Goal: Use online tool/utility: Utilize a website feature to perform a specific function

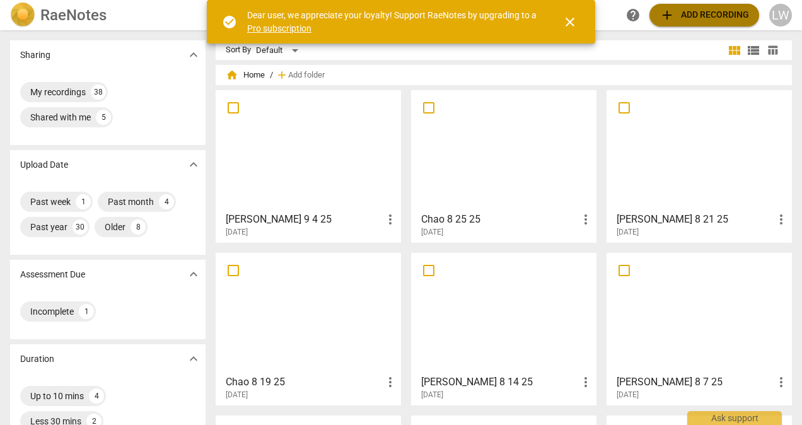
click at [686, 14] on span "add Add recording" at bounding box center [705, 15] width 90 height 15
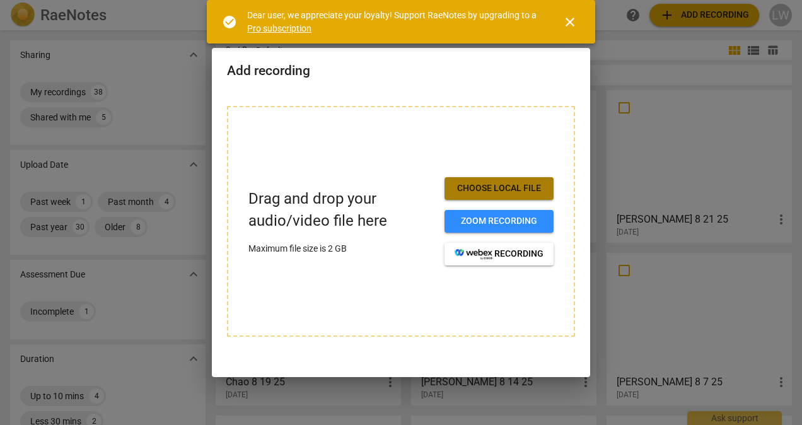
click at [496, 179] on button "Choose local file" at bounding box center [499, 188] width 109 height 23
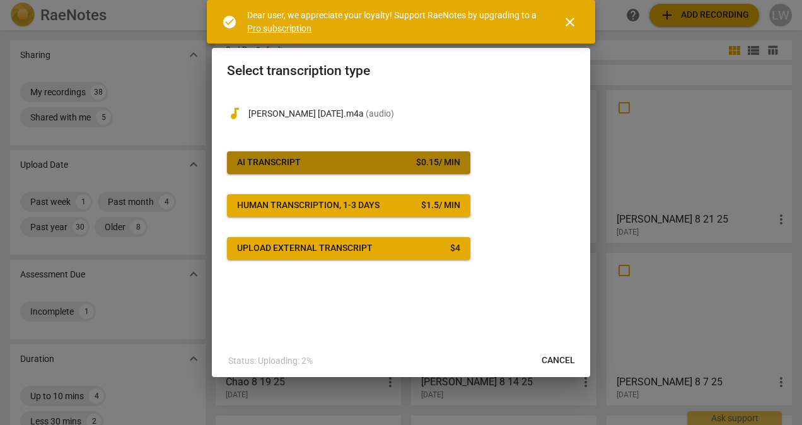
click at [358, 159] on span "AI Transcript $ 0.15 / min" at bounding box center [348, 162] width 223 height 13
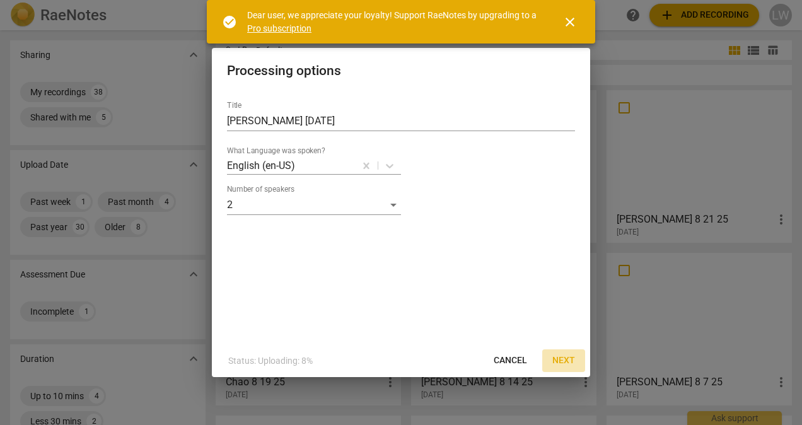
click at [561, 356] on span "Next" at bounding box center [564, 361] width 23 height 13
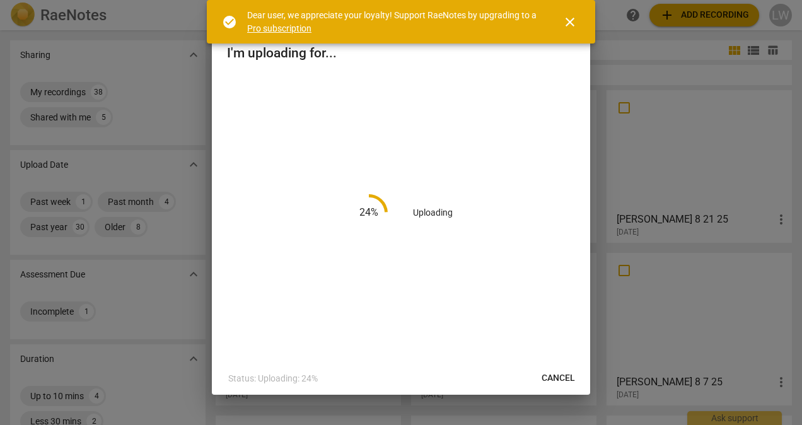
click at [565, 15] on span "close" at bounding box center [570, 22] width 15 height 15
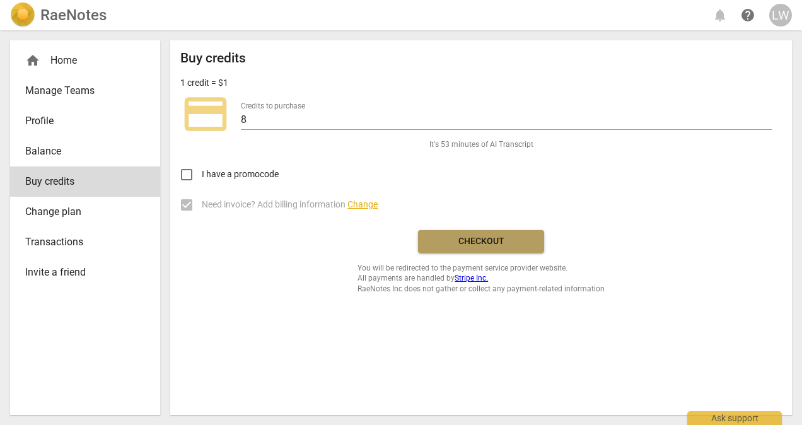
click at [502, 241] on span "Checkout" at bounding box center [481, 241] width 106 height 13
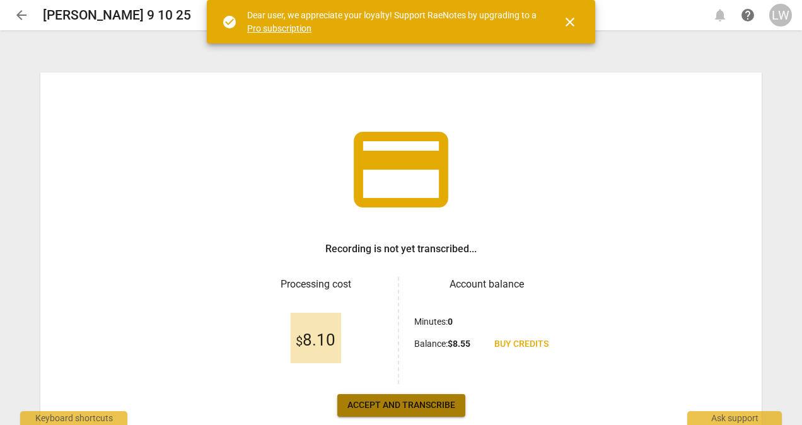
click at [418, 406] on span "Accept and transcribe" at bounding box center [402, 405] width 108 height 13
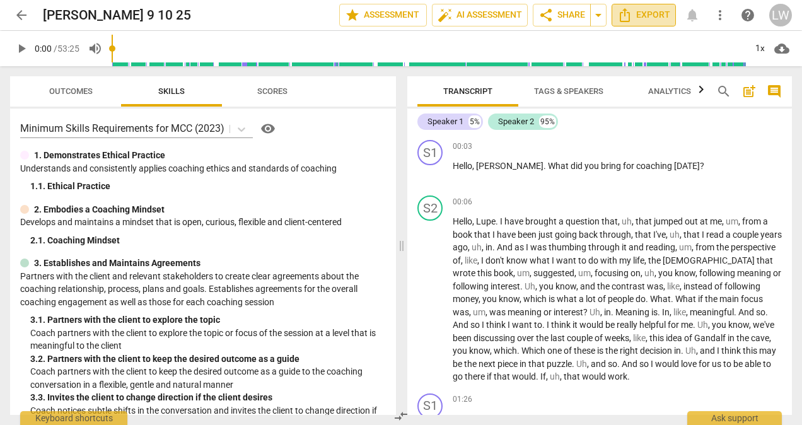
click at [667, 13] on span "Export" at bounding box center [644, 15] width 53 height 15
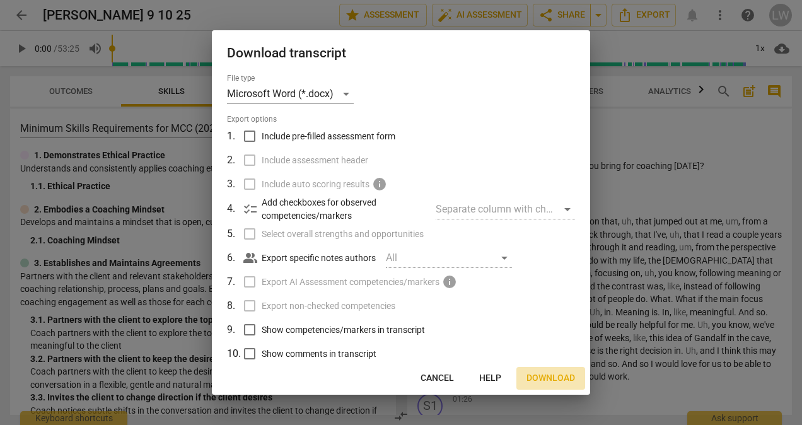
click at [556, 379] on span "Download" at bounding box center [551, 378] width 49 height 13
